Goal: Transaction & Acquisition: Purchase product/service

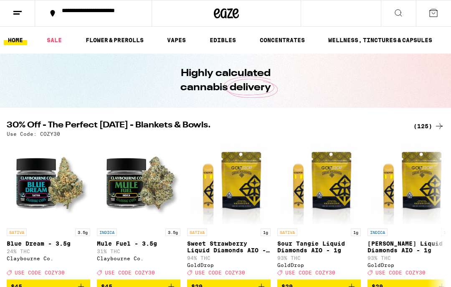
click at [58, 43] on link "SALE" at bounding box center [54, 40] width 23 height 10
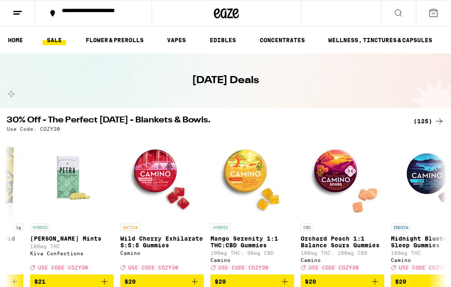
click at [122, 44] on link "FLOWER & PREROLLS" at bounding box center [114, 40] width 66 height 10
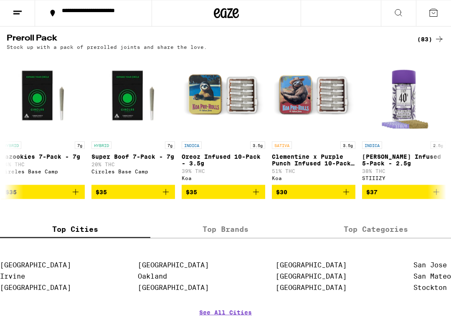
scroll to position [647, 0]
click at [222, 238] on label "Top Brands" at bounding box center [225, 229] width 150 height 18
click at [0, 0] on input "Top Brands" at bounding box center [0, 0] width 0 height 0
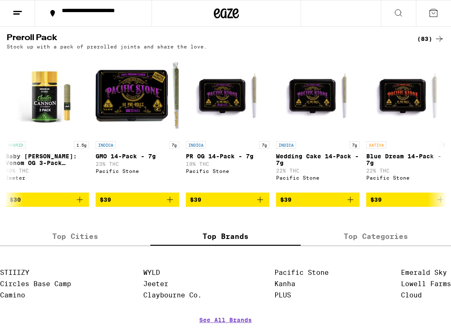
scroll to position [0, 4061]
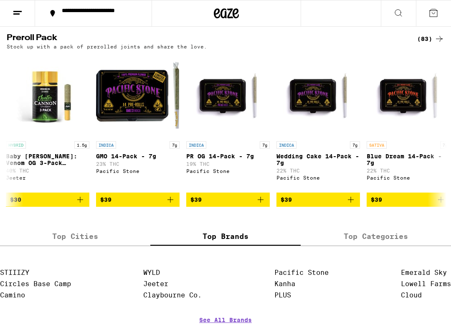
click at [147, 205] on span "$39" at bounding box center [137, 200] width 75 height 10
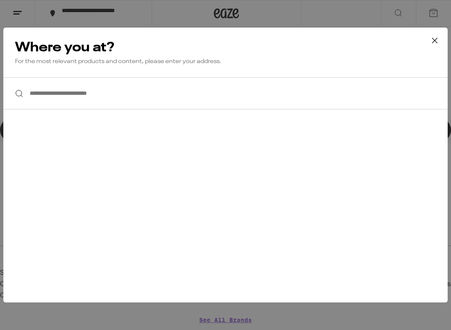
click at [114, 95] on input "**********" at bounding box center [225, 93] width 444 height 32
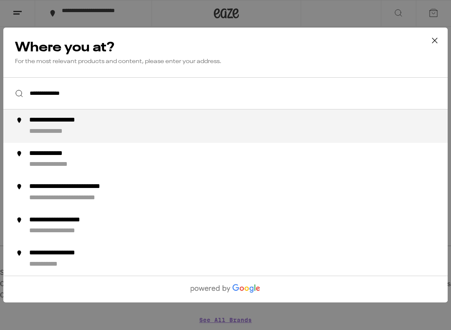
click at [98, 124] on div "**********" at bounding box center [68, 120] width 78 height 9
type input "**********"
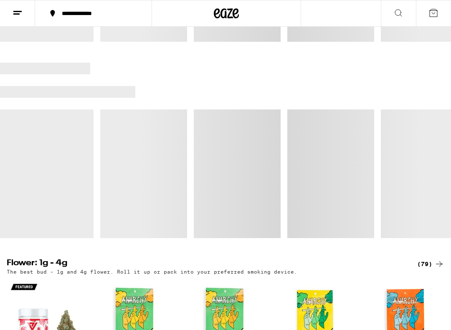
click at [134, 15] on div "**********" at bounding box center [98, 13] width 81 height 6
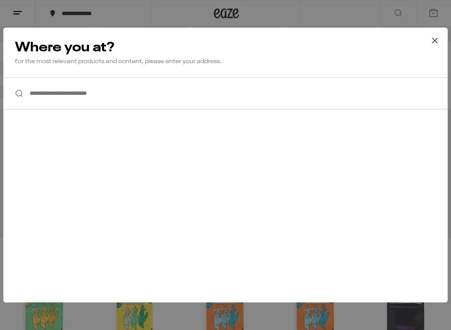
click at [132, 97] on input "**********" at bounding box center [225, 93] width 444 height 32
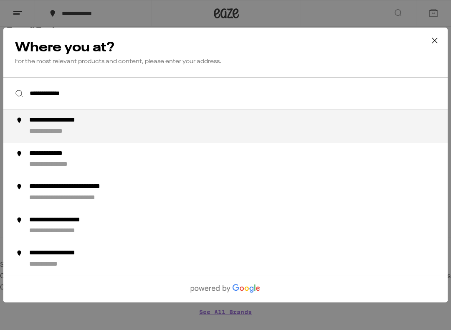
click at [140, 128] on div "**********" at bounding box center [242, 126] width 426 height 20
type input "**********"
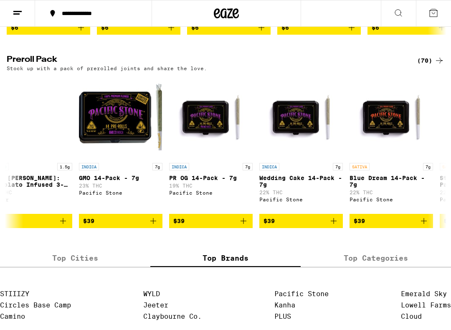
scroll to position [0, 3176]
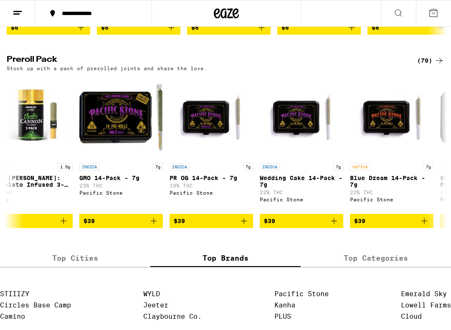
click at [157, 226] on icon "Add to bag" at bounding box center [154, 221] width 10 height 10
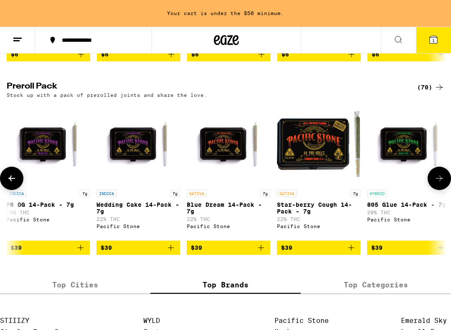
scroll to position [0, 3341]
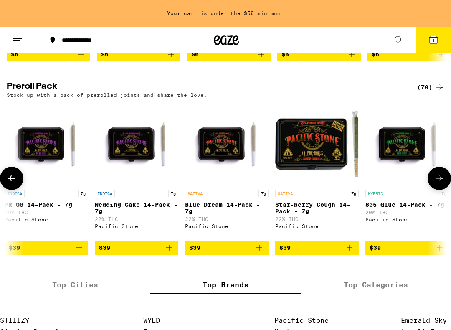
click at [345, 253] on icon "Add to bag" at bounding box center [350, 248] width 10 height 10
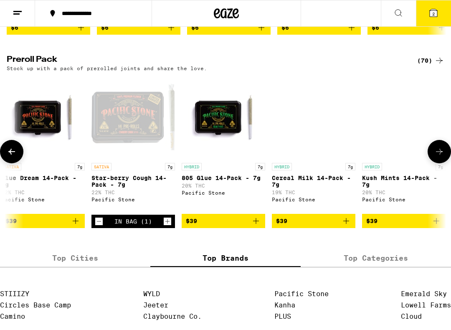
scroll to position [0, 3525]
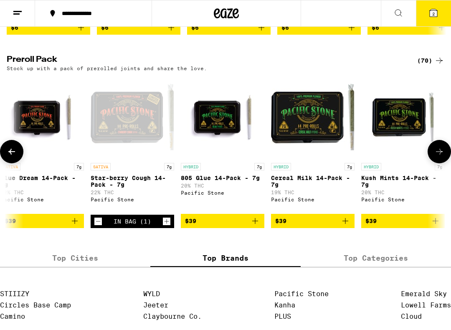
click at [435, 226] on icon "Add to bag" at bounding box center [436, 221] width 10 height 10
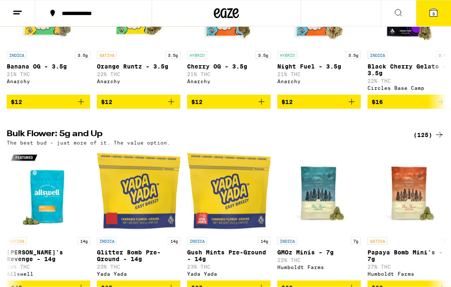
scroll to position [0, 0]
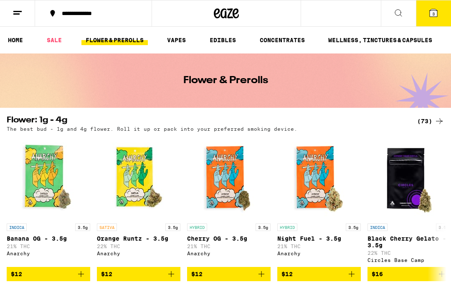
click at [53, 42] on link "SALE" at bounding box center [54, 40] width 23 height 10
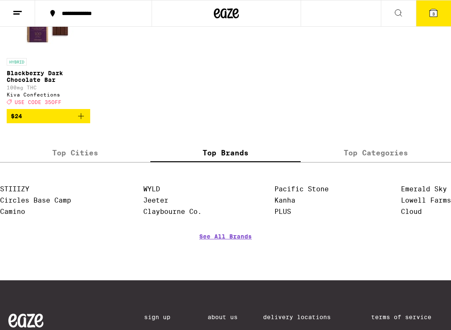
scroll to position [551, 0]
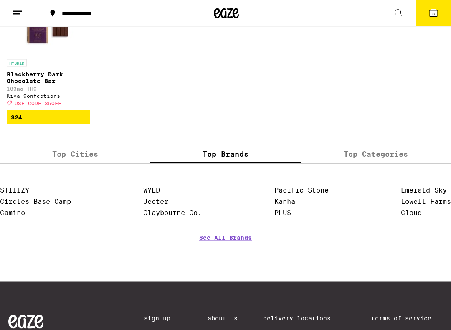
click at [216, 264] on link "See All Brands" at bounding box center [225, 249] width 53 height 31
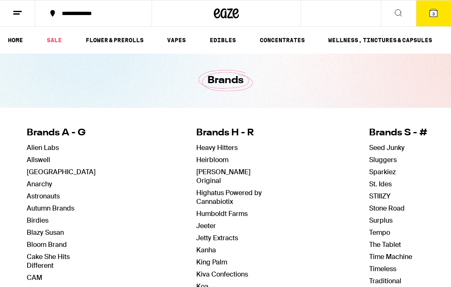
click at [56, 53] on div "Brands" at bounding box center [225, 80] width 451 height 54
click at [55, 43] on link "SALE" at bounding box center [54, 40] width 23 height 10
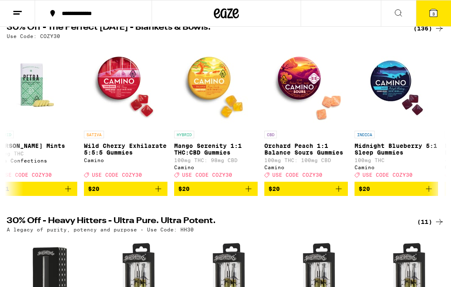
scroll to position [0, 644]
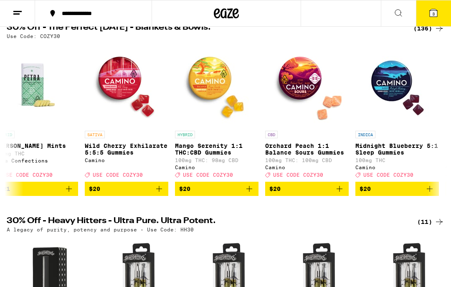
click at [155, 194] on icon "Add to bag" at bounding box center [159, 189] width 10 height 10
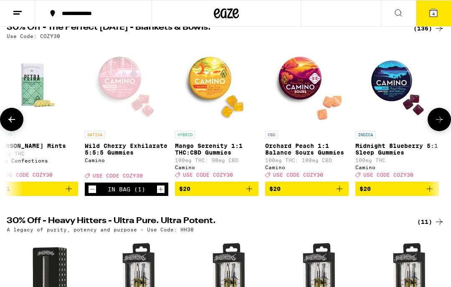
click at [430, 20] on button "4" at bounding box center [433, 13] width 35 height 26
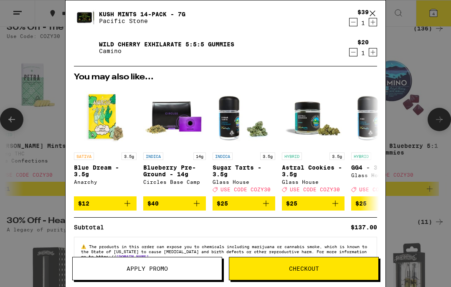
scroll to position [85, 0]
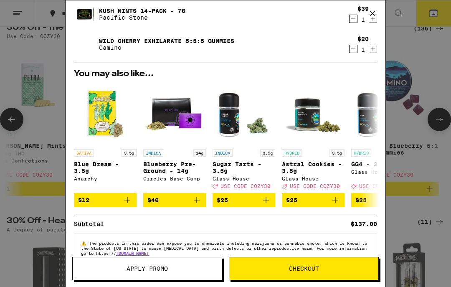
click at [322, 268] on span "Checkout" at bounding box center [303, 269] width 149 height 6
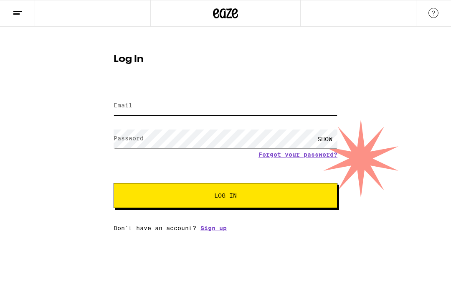
click at [144, 105] on input "Email" at bounding box center [226, 105] width 224 height 19
type input "[EMAIL_ADDRESS][PERSON_NAME][DOMAIN_NAME]"
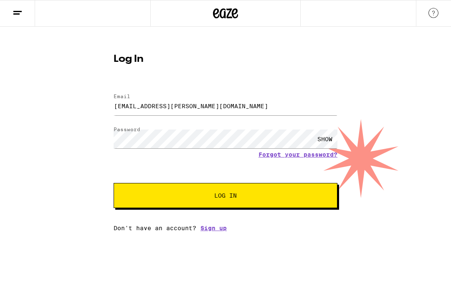
click at [265, 193] on button "Log In" at bounding box center [226, 195] width 224 height 25
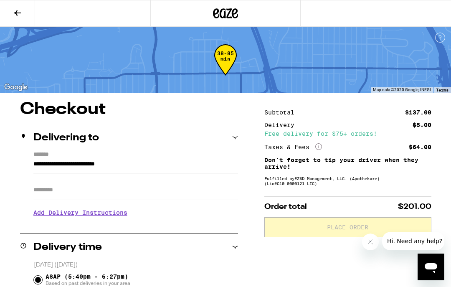
click at [79, 195] on input "Apt/Suite" at bounding box center [135, 190] width 205 height 20
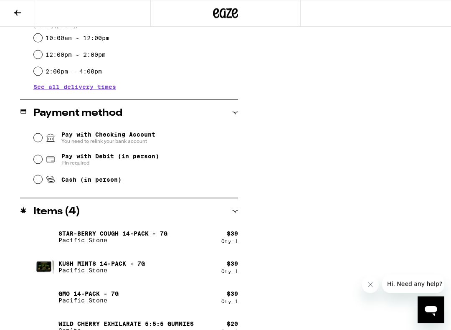
scroll to position [298, 0]
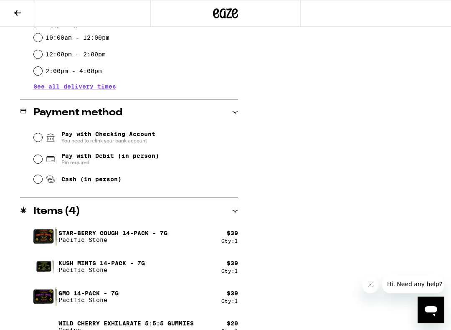
type input "*"
click at [41, 183] on input "Cash (in person)" at bounding box center [38, 179] width 8 height 8
radio input "true"
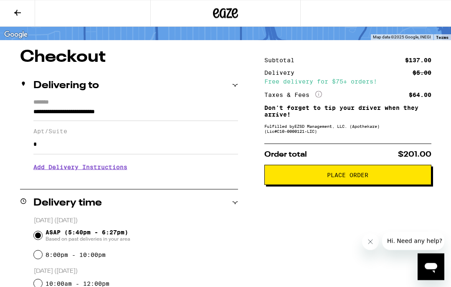
scroll to position [53, 0]
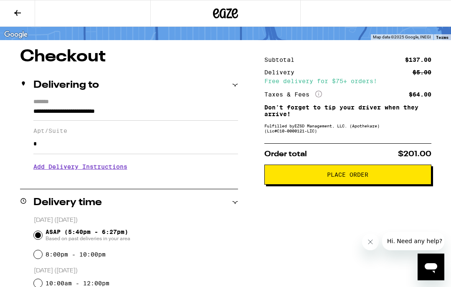
click at [313, 177] on button "Place Order" at bounding box center [347, 175] width 167 height 20
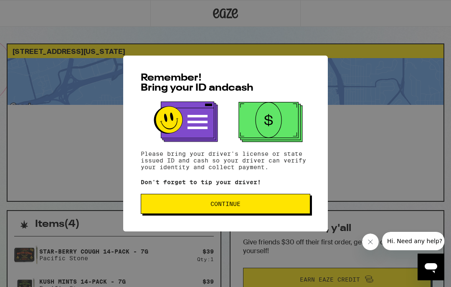
click at [254, 205] on span "Continue" at bounding box center [225, 204] width 155 height 6
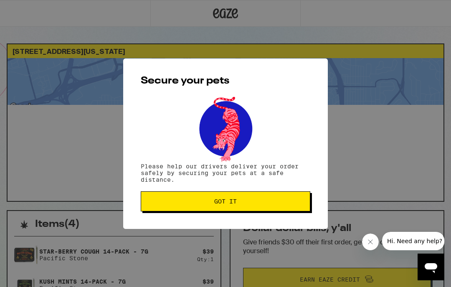
click at [249, 204] on span "Got it" at bounding box center [225, 201] width 155 height 6
